Goal: Navigation & Orientation: Understand site structure

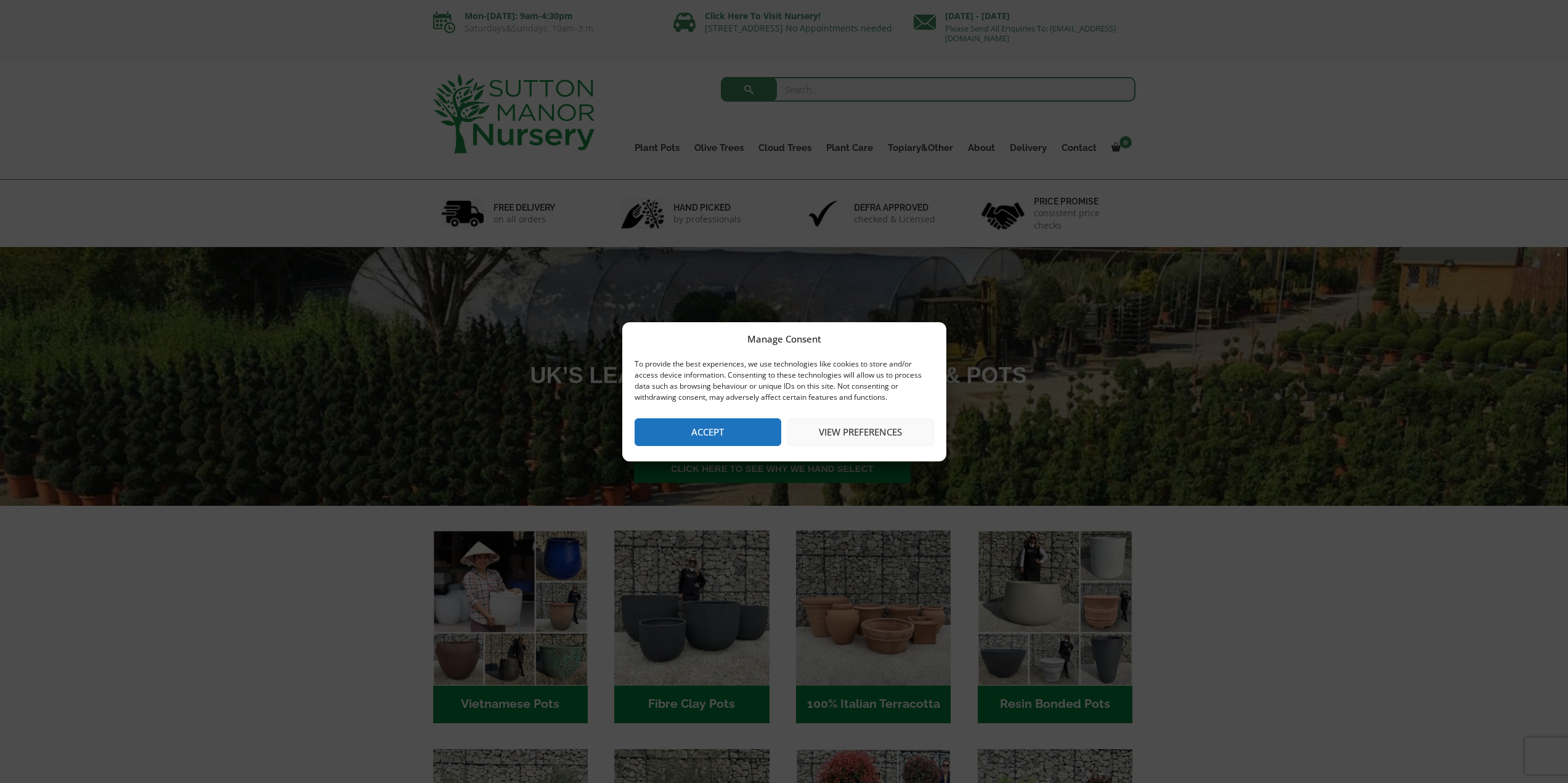
click at [707, 447] on div "Manage Consent To provide the best experiences, we use technologies like cookie…" at bounding box center [784, 392] width 324 height 140
click at [714, 437] on button "Accept" at bounding box center [708, 432] width 147 height 27
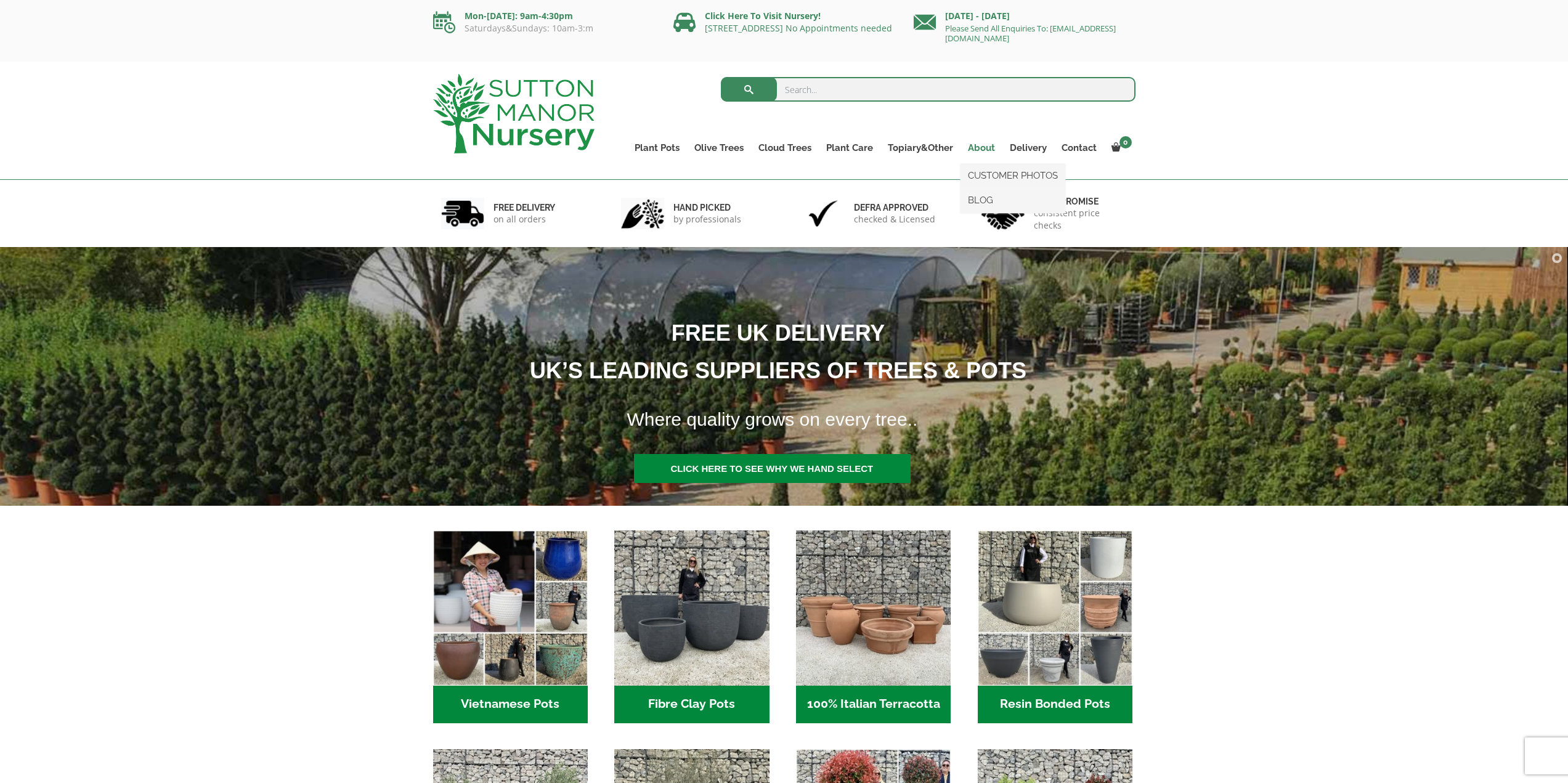
click at [994, 142] on link "About" at bounding box center [981, 148] width 42 height 17
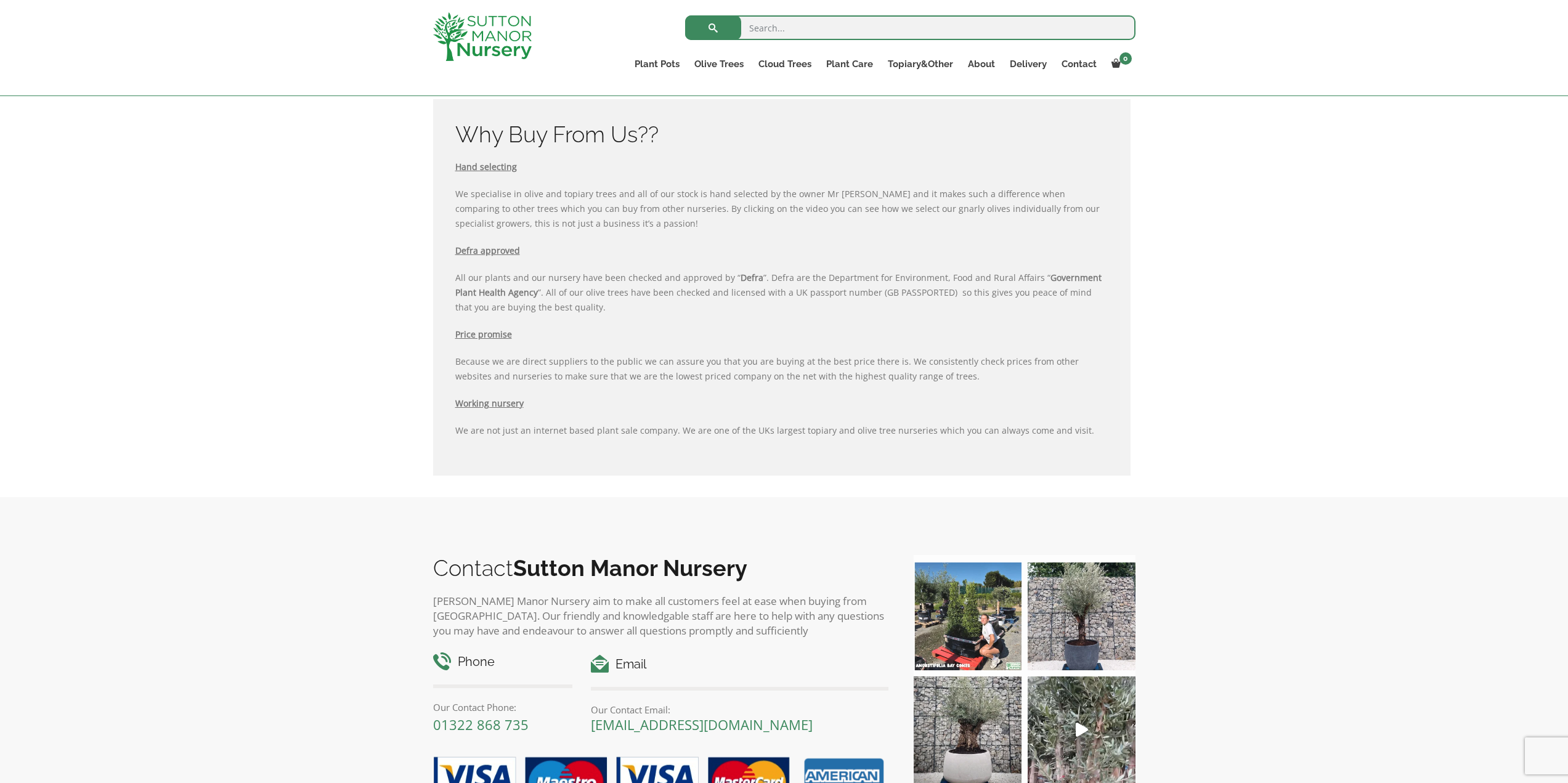
scroll to position [1417, 0]
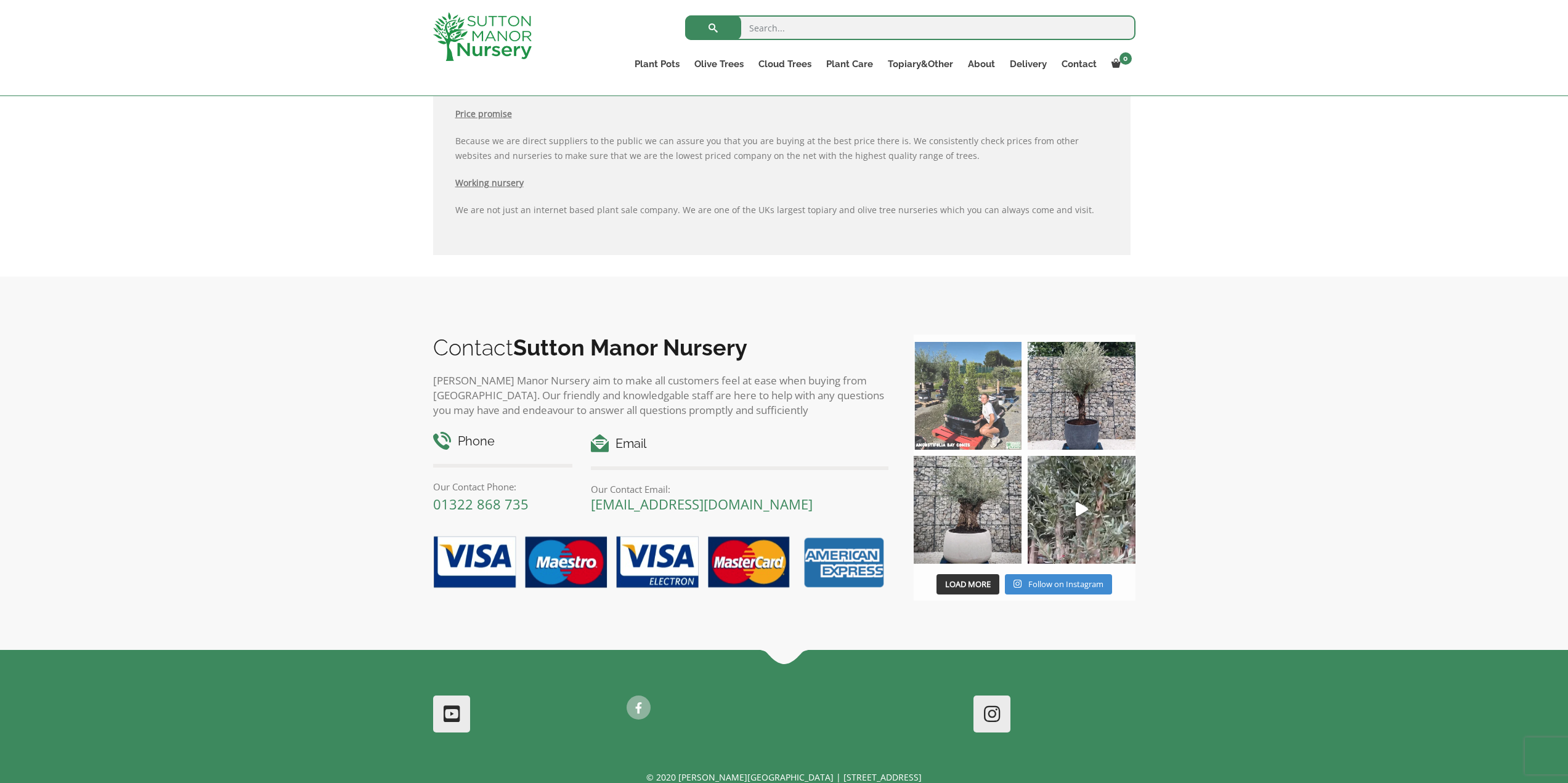
click at [966, 390] on img at bounding box center [968, 395] width 108 height 108
